Goal: Transaction & Acquisition: Purchase product/service

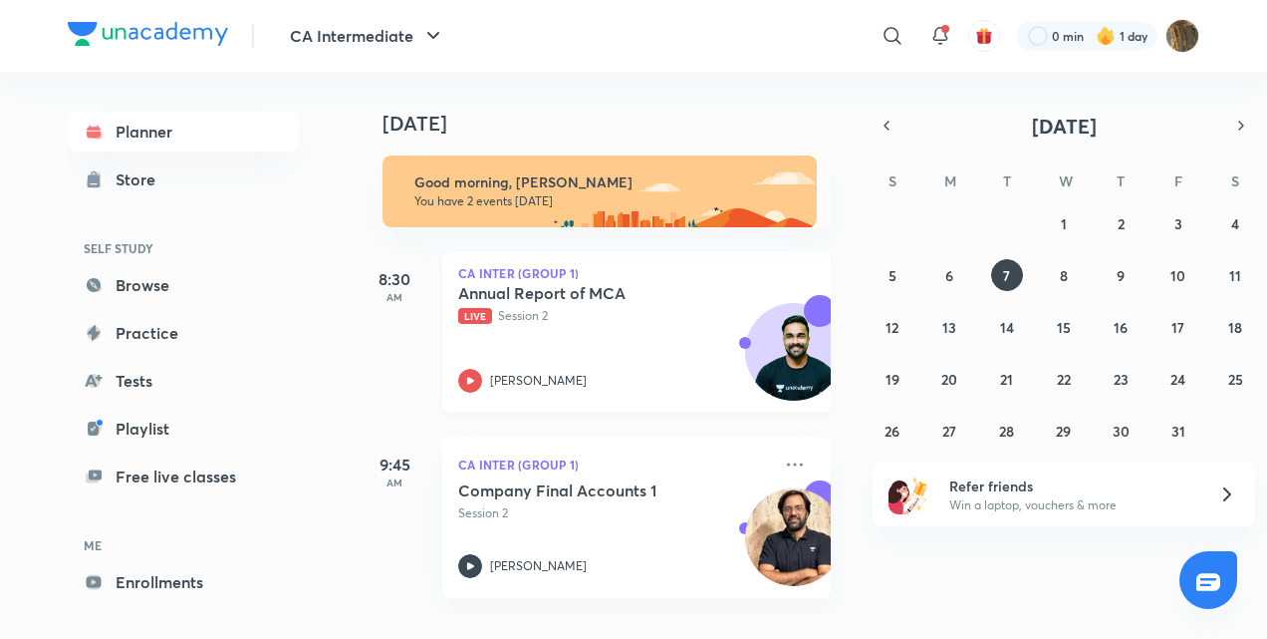
click at [474, 379] on icon at bounding box center [470, 381] width 24 height 24
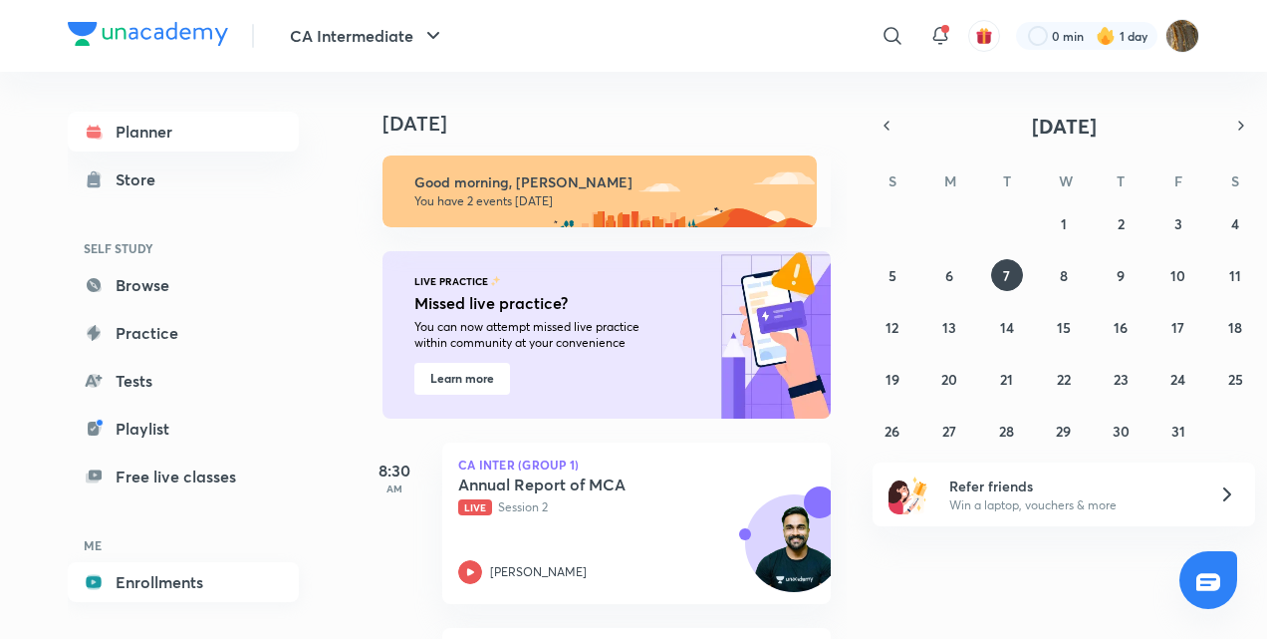
click at [127, 584] on link "Enrollments" at bounding box center [183, 582] width 231 height 40
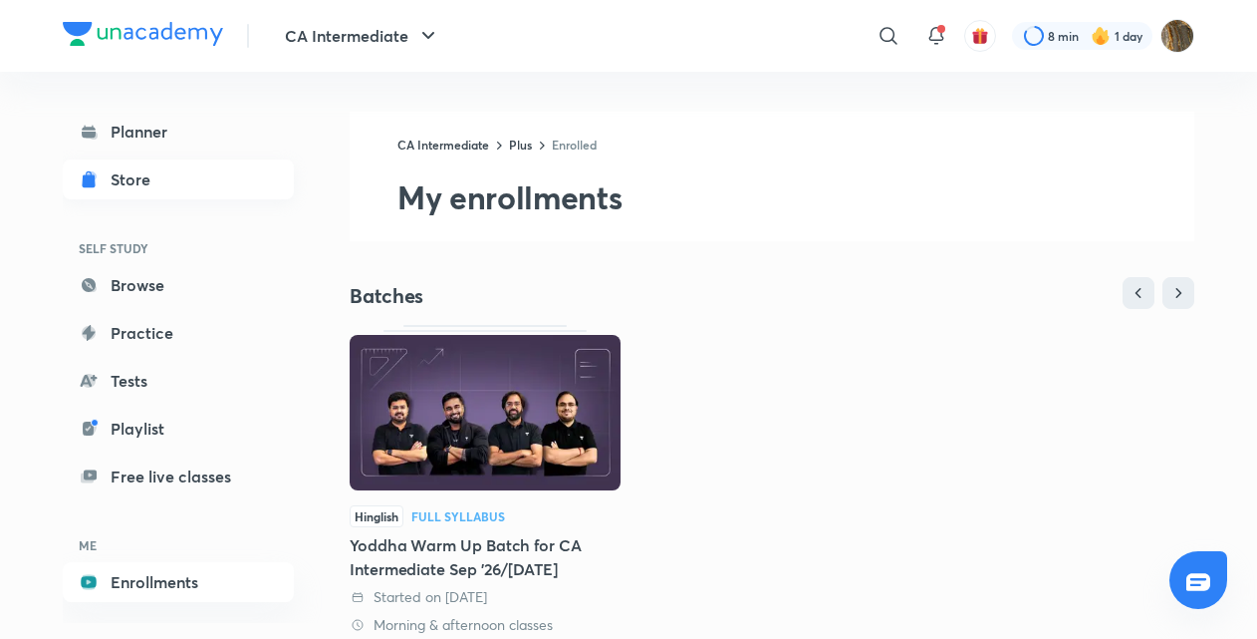
click at [160, 179] on div "Store" at bounding box center [137, 179] width 52 height 24
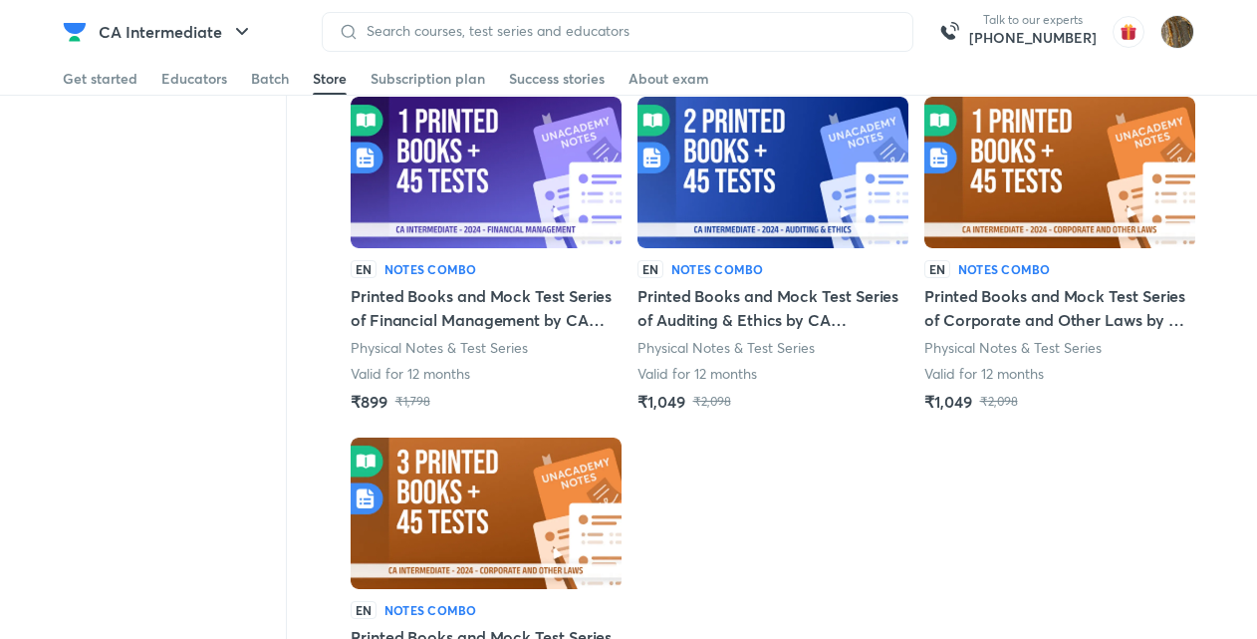
scroll to position [496, 0]
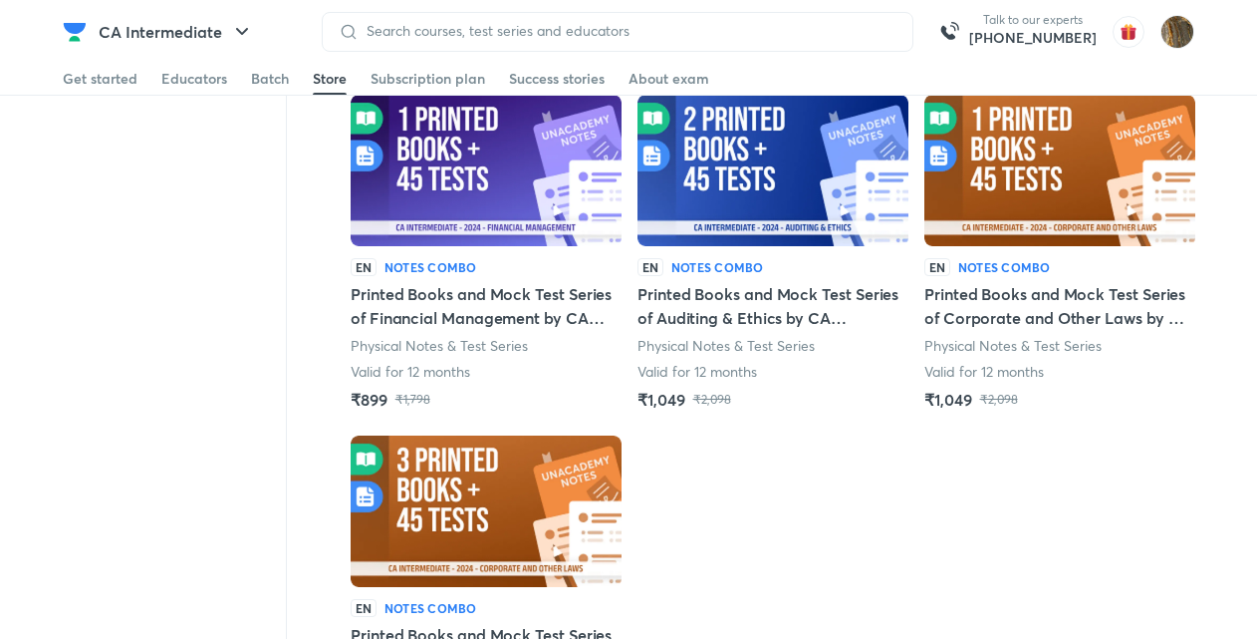
click at [500, 537] on img at bounding box center [486, 510] width 271 height 151
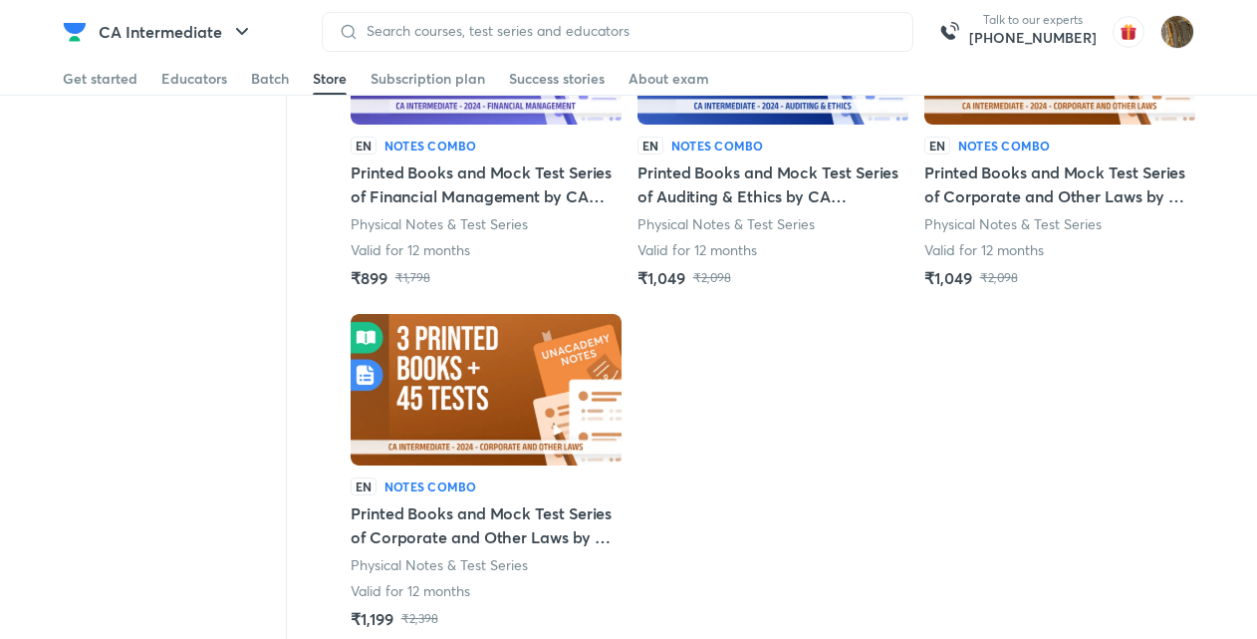
scroll to position [580, 0]
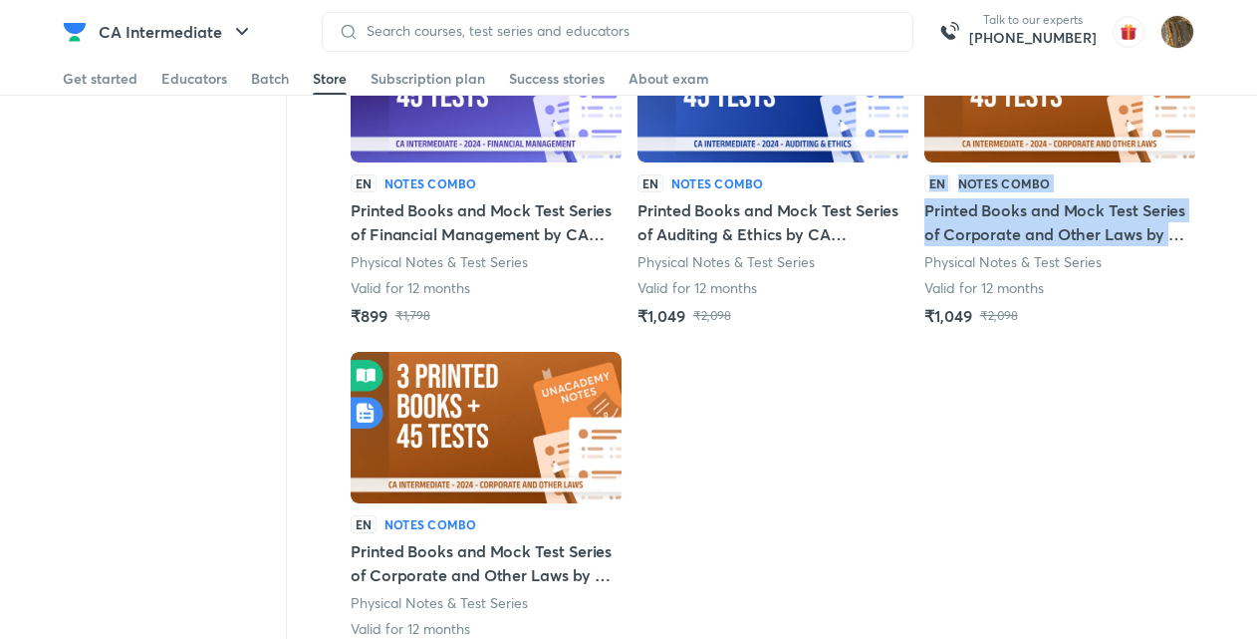
drag, startPoint x: 1256, startPoint y: 274, endPoint x: 1247, endPoint y: 143, distance: 130.8
click at [1247, 143] on div "Filters Sort by: Relevance Sort by: Relevance EN Notes Combo Complete Physical …" at bounding box center [628, 342] width 1257 height 1602
click at [1033, 120] on img at bounding box center [1059, 86] width 271 height 151
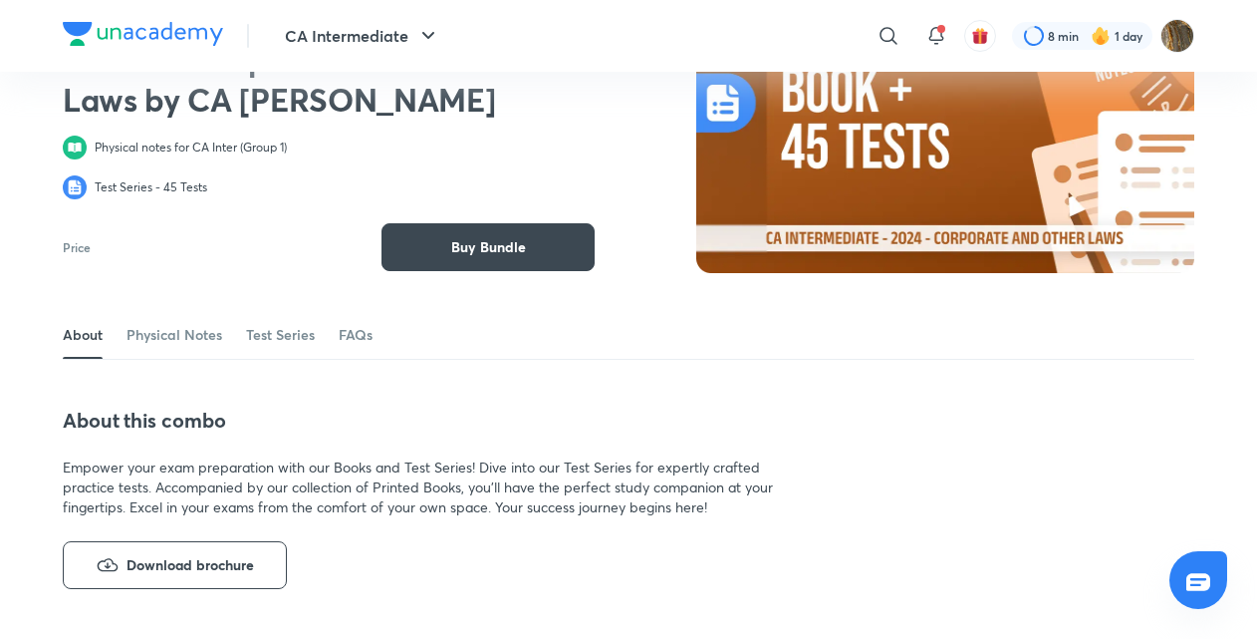
scroll to position [103, 0]
